Goal: Information Seeking & Learning: Learn about a topic

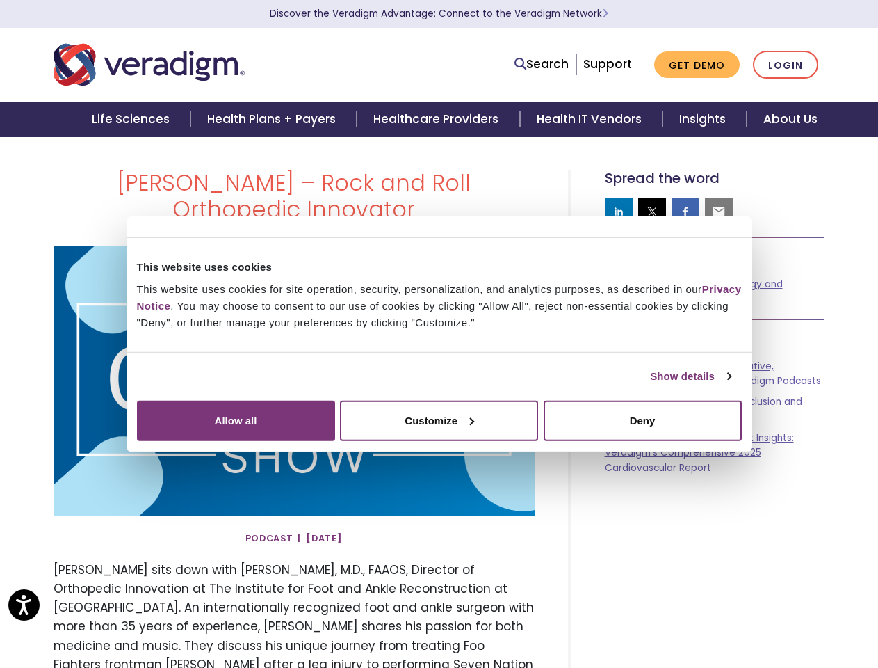
click at [650, 385] on link "Show details" at bounding box center [690, 376] width 81 height 17
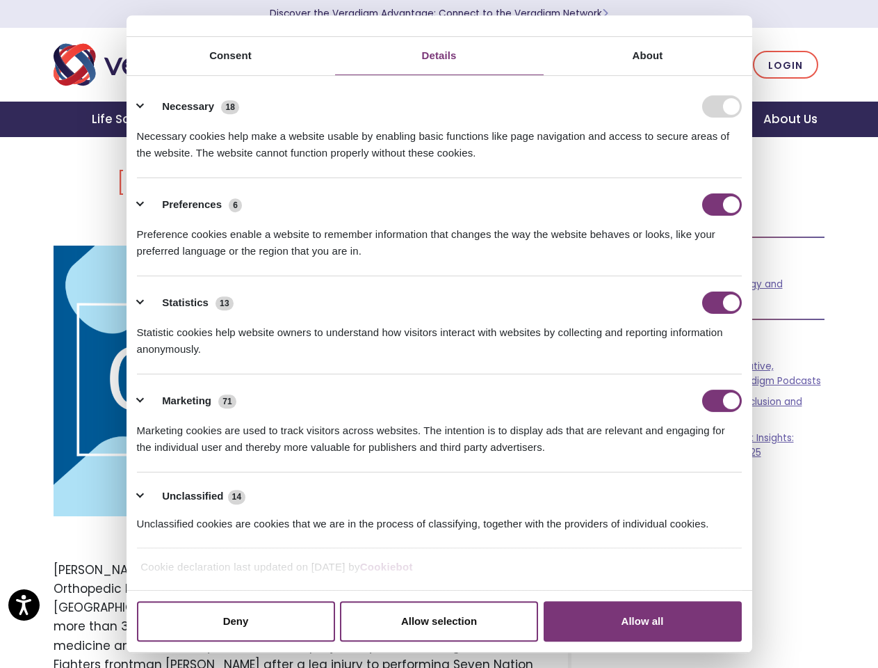
click at [768, 538] on div "[PERSON_NAME] – Rock and Roll Orthopedic Innovator" at bounding box center [439, 603] width 793 height 867
click at [768, 583] on div "[PERSON_NAME] – Rock and Roll Orthopedic Innovator" at bounding box center [439, 603] width 793 height 867
click at [768, 629] on div "[PERSON_NAME] – Rock and Roll Orthopedic Innovator" at bounding box center [439, 603] width 793 height 867
click at [545, 65] on link "Search" at bounding box center [542, 64] width 54 height 19
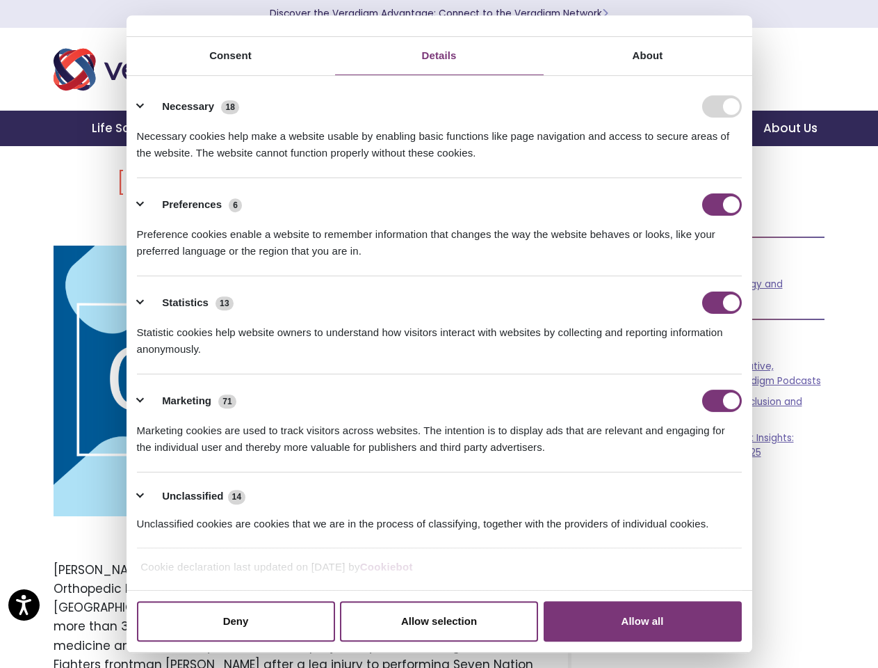
click at [544, 64] on li "Search" at bounding box center [480, 55] width 181 height 26
click at [619, 161] on div "Necessary cookies help make a website usable by enabling basic functions like p…" at bounding box center [439, 140] width 605 height 44
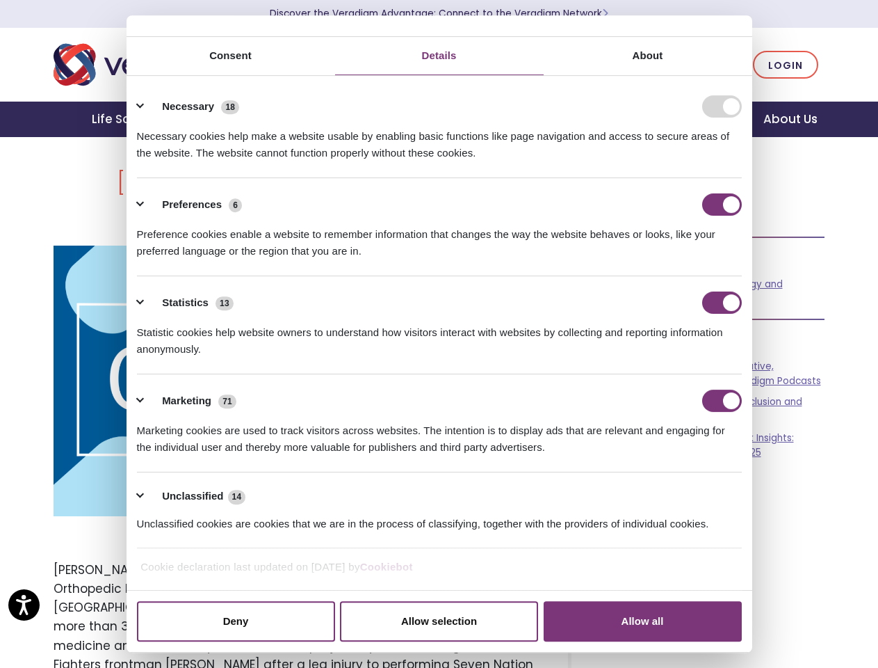
click at [652, 161] on div "Necessary cookies help make a website usable by enabling basic functions like p…" at bounding box center [439, 140] width 605 height 44
click at [686, 161] on div "Necessary cookies help make a website usable by enabling basic functions like p…" at bounding box center [439, 140] width 605 height 44
click at [719, 161] on div "Necessary cookies help make a website usable by enabling basic functions like p…" at bounding box center [439, 140] width 605 height 44
